Goal: Navigation & Orientation: Find specific page/section

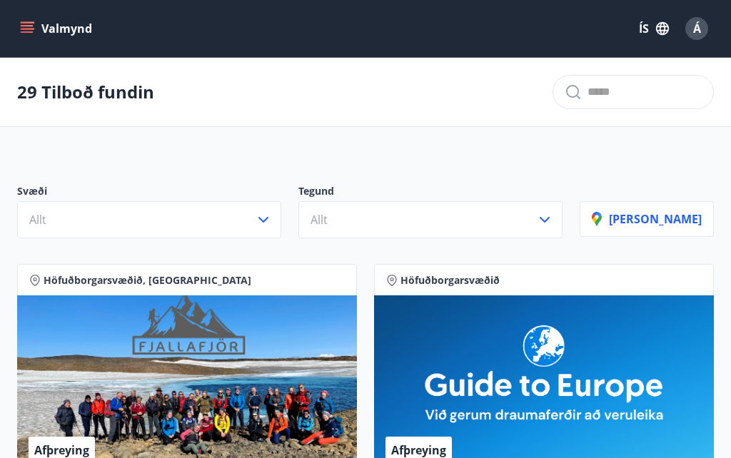
click at [553, 221] on icon "button" at bounding box center [544, 219] width 17 height 17
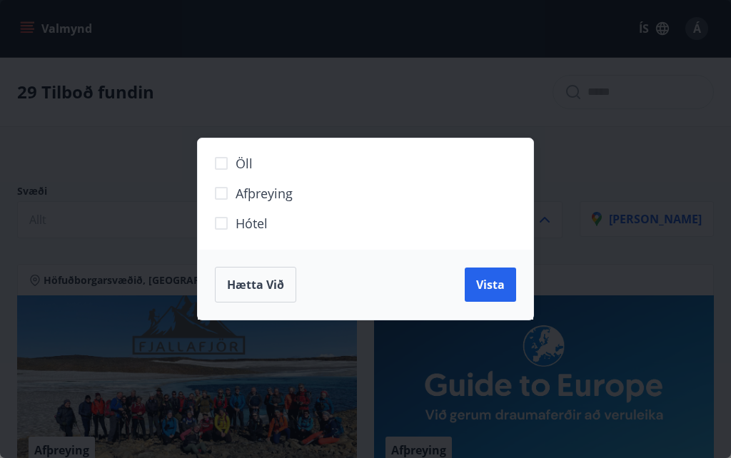
click at [638, 154] on div "Öll Afþreying Hótel Hætta við Vista" at bounding box center [365, 229] width 731 height 458
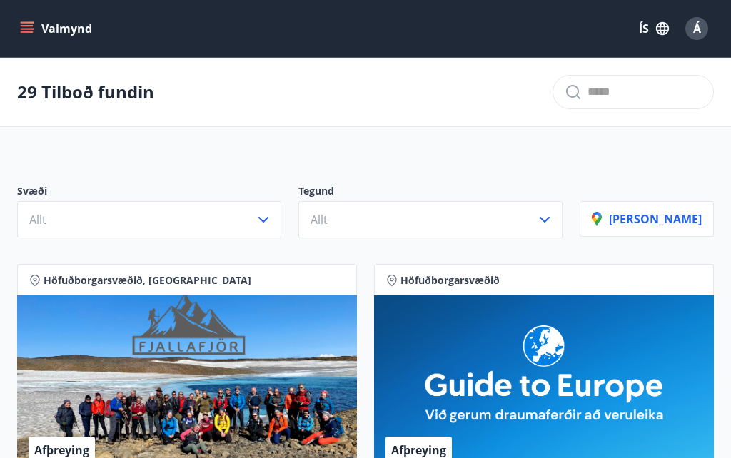
click at [34, 26] on button "Valmynd" at bounding box center [57, 29] width 81 height 26
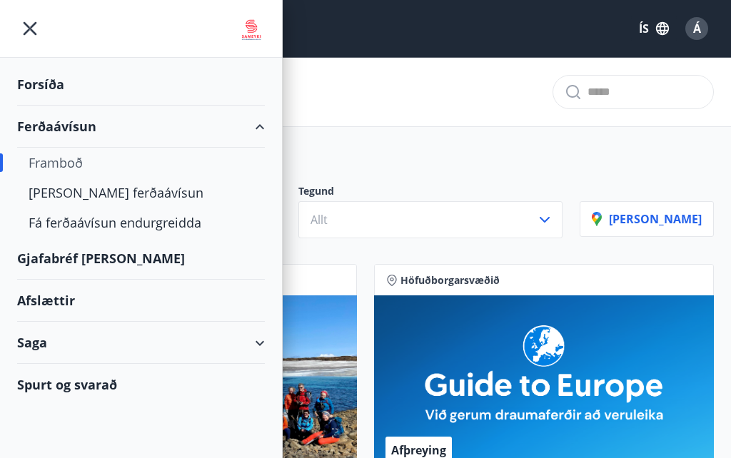
click at [29, 31] on icon "menu" at bounding box center [31, 29] width 14 height 14
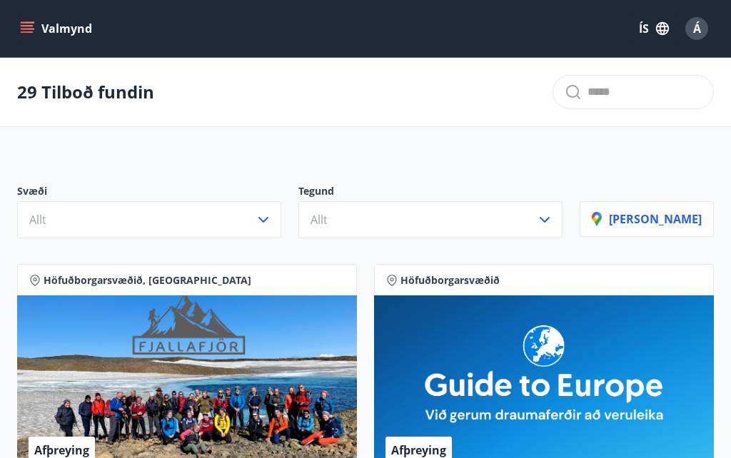
click at [553, 226] on icon "button" at bounding box center [544, 219] width 17 height 17
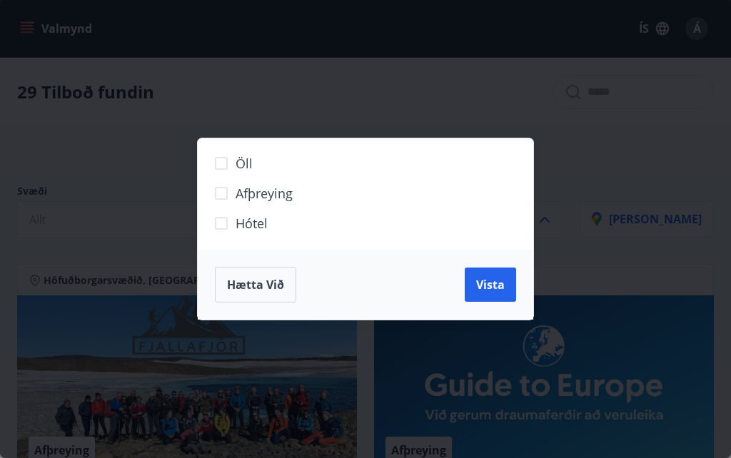
click at [243, 288] on span "Hætta við" at bounding box center [255, 285] width 57 height 16
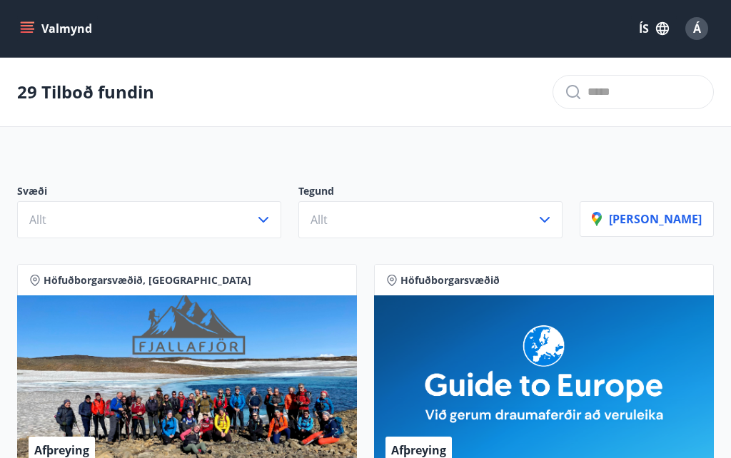
click at [36, 30] on button "Valmynd" at bounding box center [57, 29] width 81 height 26
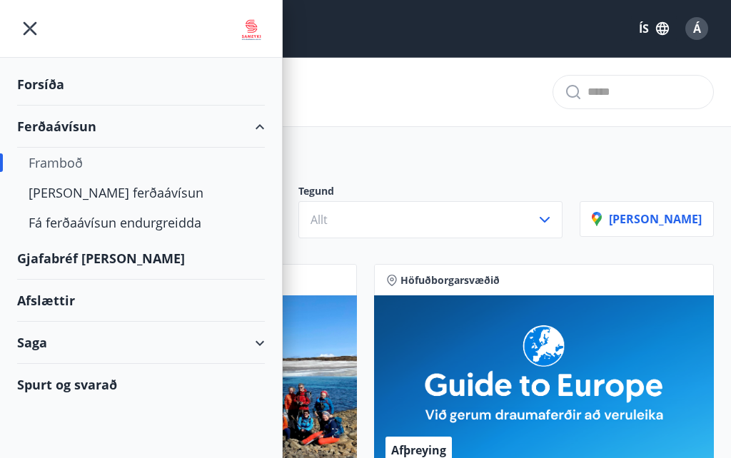
click at [48, 92] on div "Forsíða" at bounding box center [141, 85] width 248 height 42
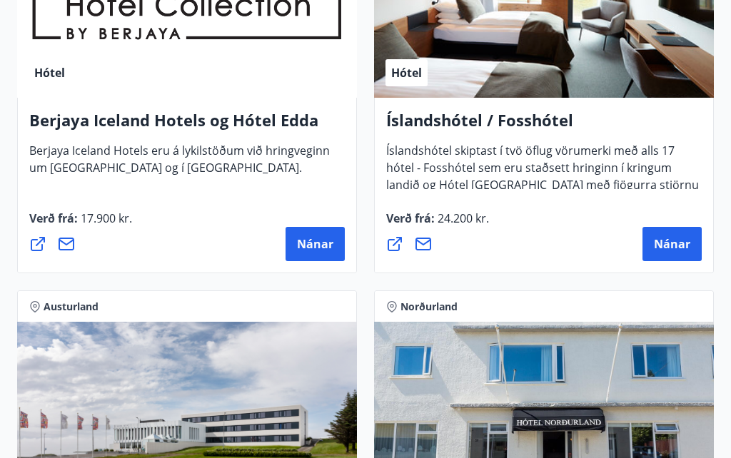
scroll to position [2802, 0]
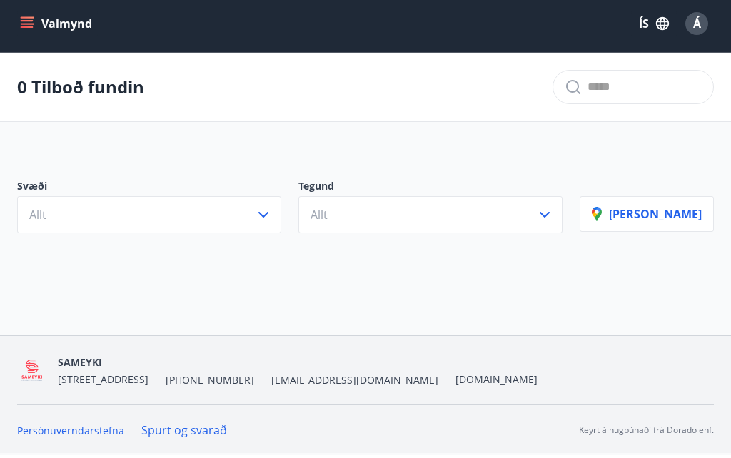
scroll to position [2, 0]
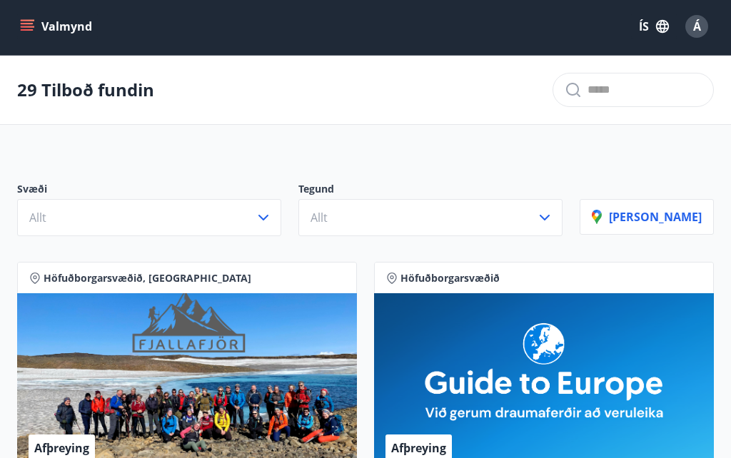
click at [553, 224] on icon "button" at bounding box center [544, 217] width 17 height 17
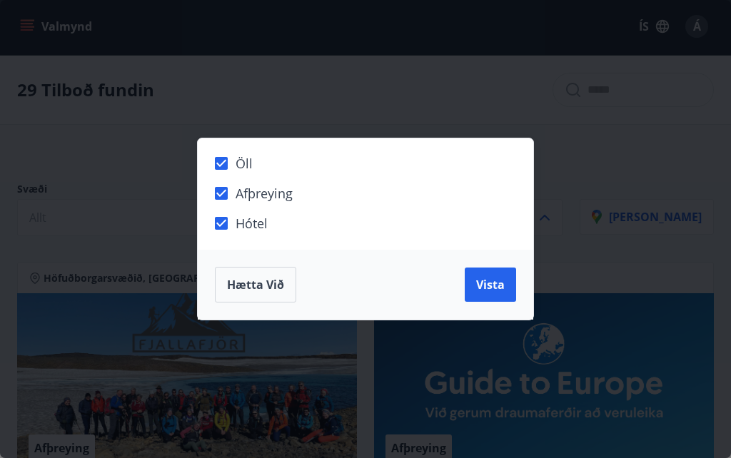
click at [612, 194] on div "Öll Afþreying Hótel Hætta við Vista" at bounding box center [365, 229] width 731 height 458
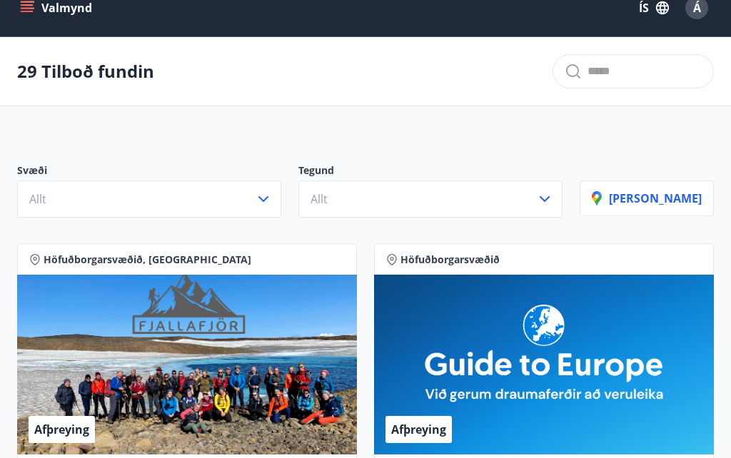
scroll to position [0, 0]
